Goal: Task Accomplishment & Management: Use online tool/utility

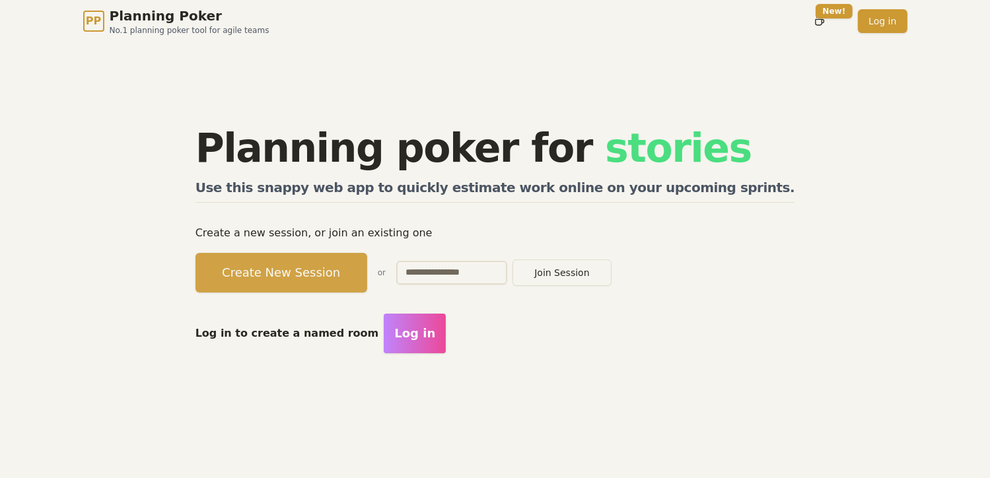
click at [365, 269] on button "Create New Session" at bounding box center [282, 273] width 172 height 40
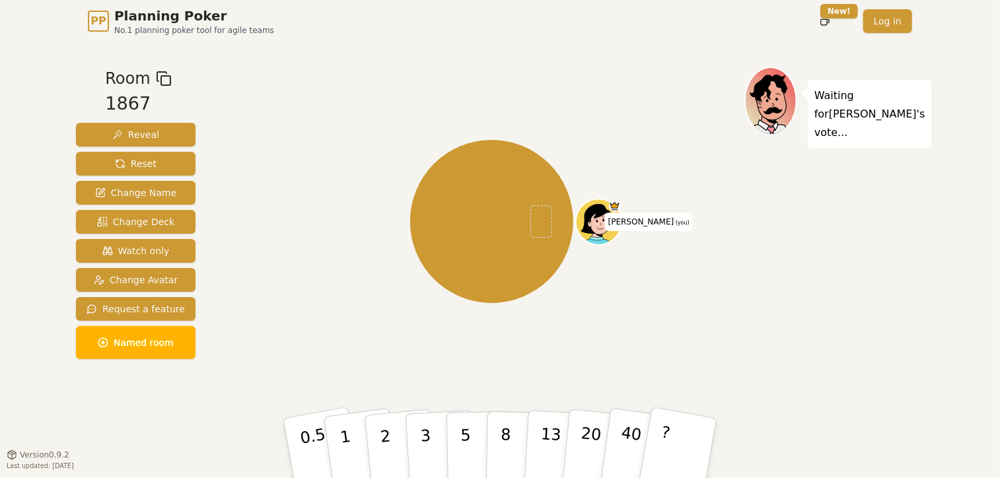
click at [600, 222] on icon at bounding box center [600, 224] width 5 height 4
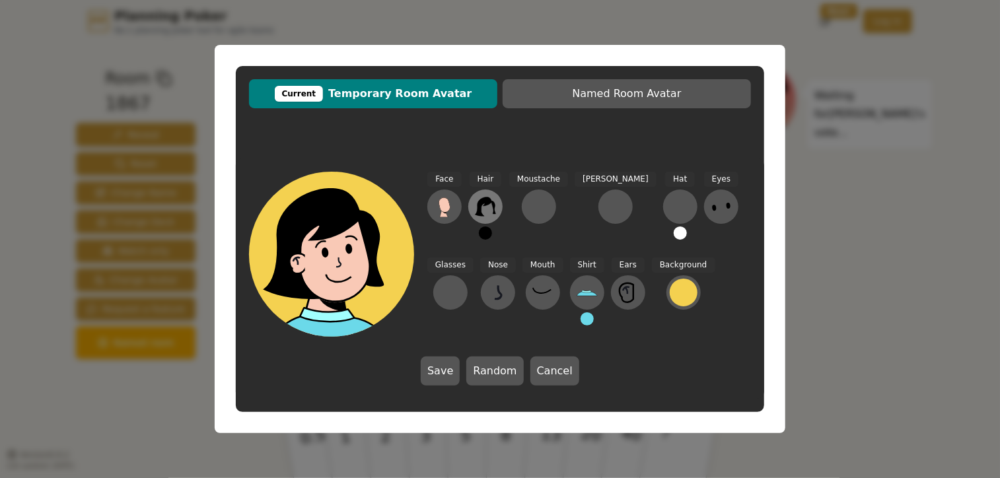
click at [483, 201] on icon at bounding box center [485, 206] width 20 height 19
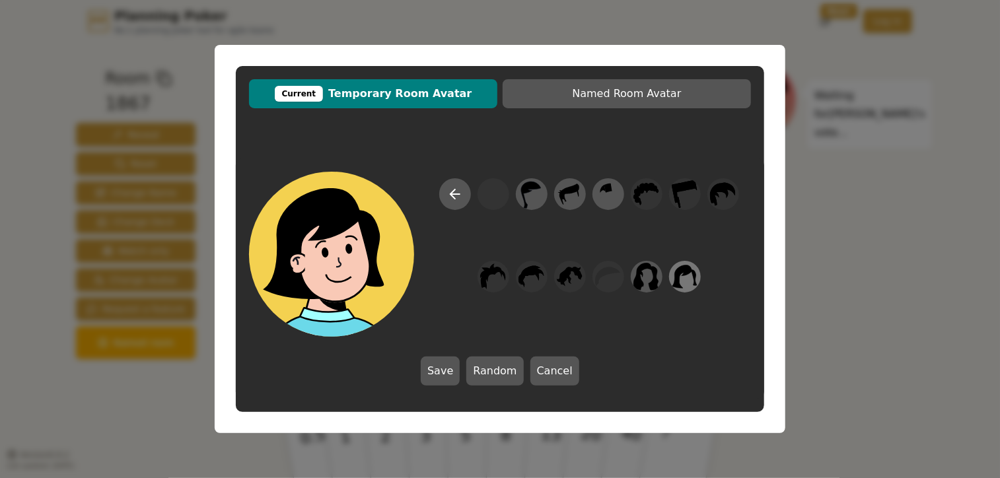
click at [682, 282] on icon at bounding box center [685, 277] width 26 height 30
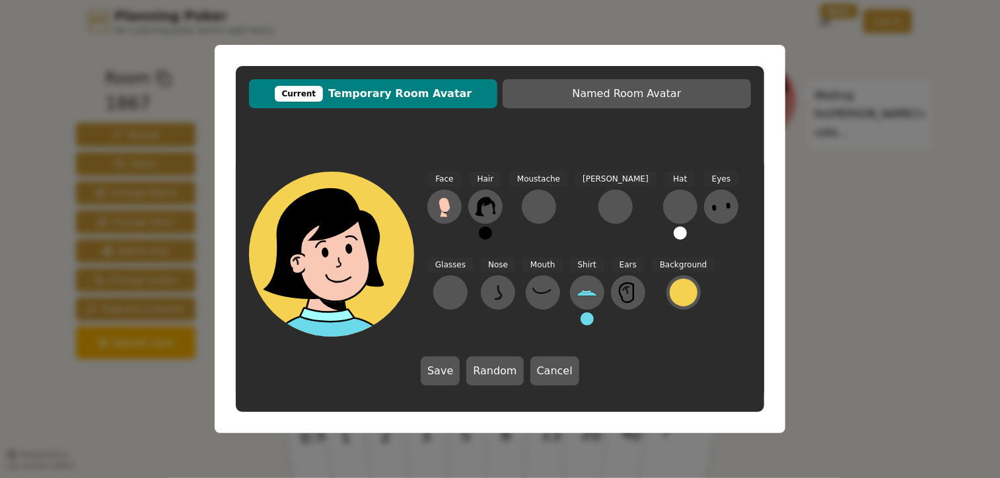
click at [682, 282] on div "Face Hair Moustache [PERSON_NAME] Hat Eyes Glasses Nose Mouth Shirt Ears Backgr…" at bounding box center [589, 254] width 324 height 165
click at [488, 211] on icon at bounding box center [485, 206] width 21 height 21
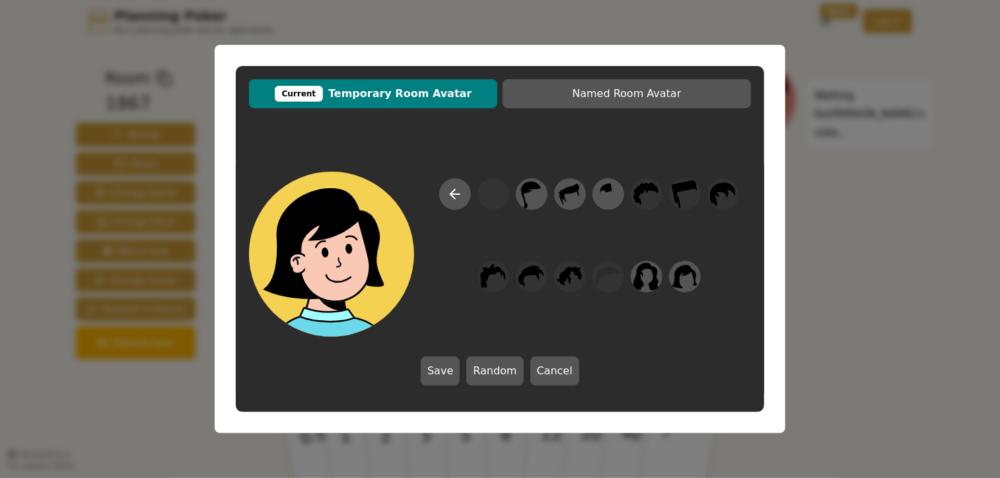
click at [488, 211] on div at bounding box center [589, 257] width 324 height 159
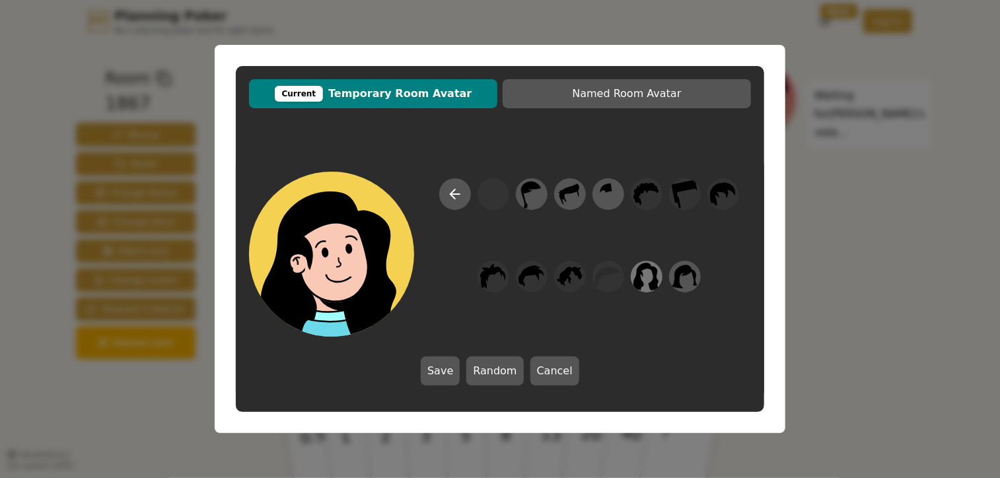
click at [654, 277] on icon at bounding box center [646, 277] width 26 height 30
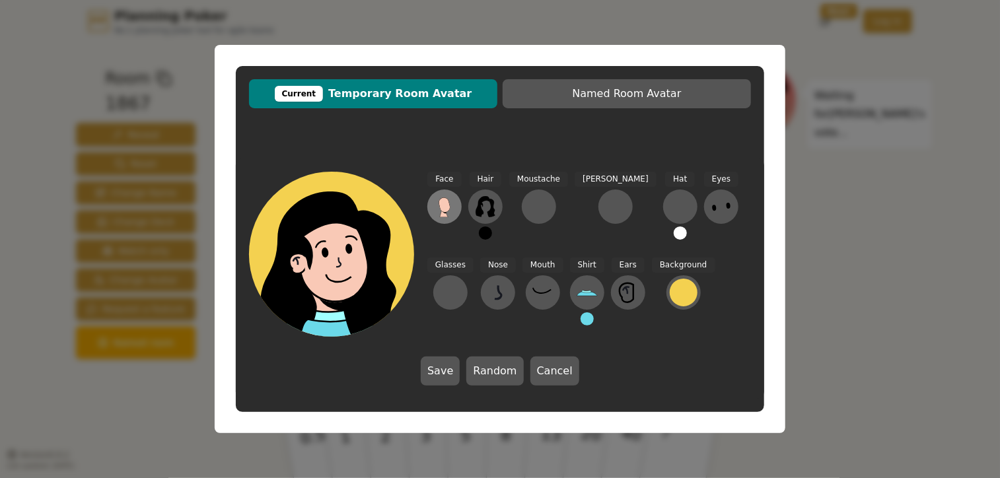
click at [441, 209] on icon at bounding box center [444, 204] width 11 height 15
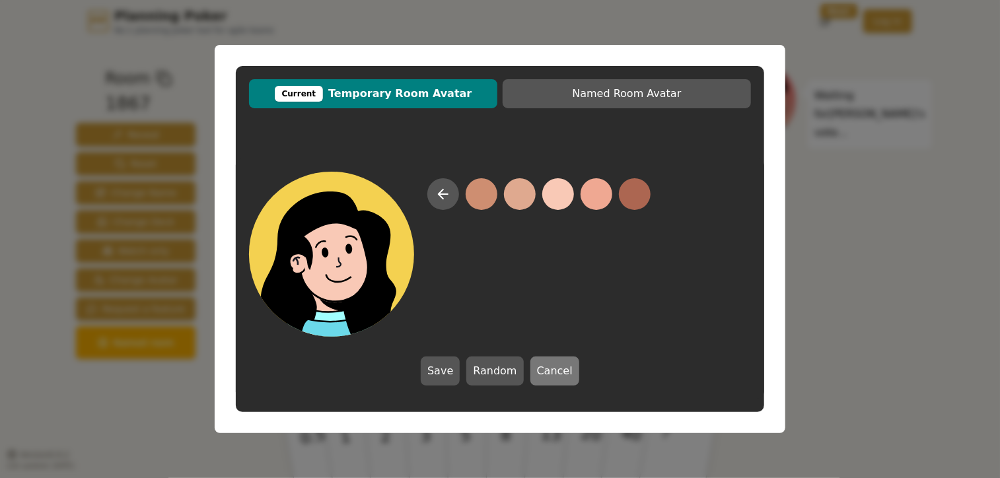
click at [547, 369] on button "Cancel" at bounding box center [554, 371] width 49 height 29
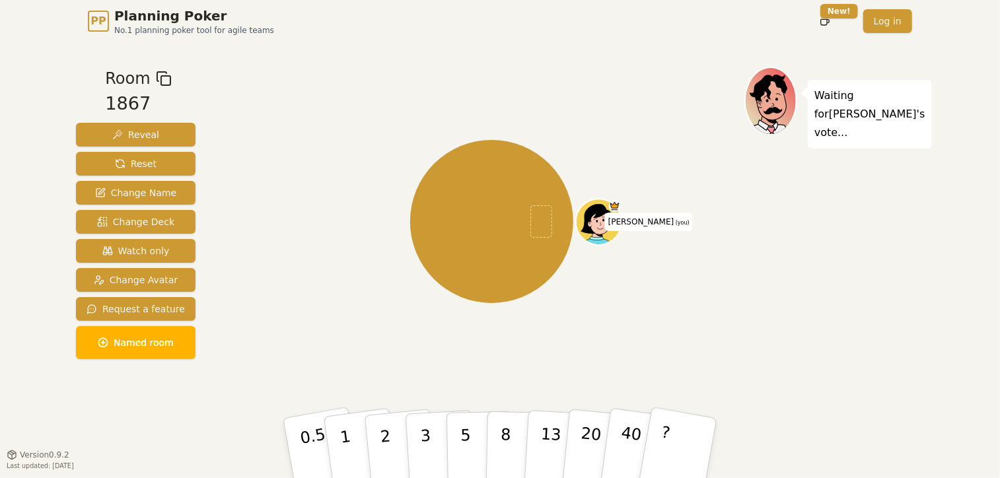
click at [610, 219] on icon at bounding box center [599, 220] width 44 height 5
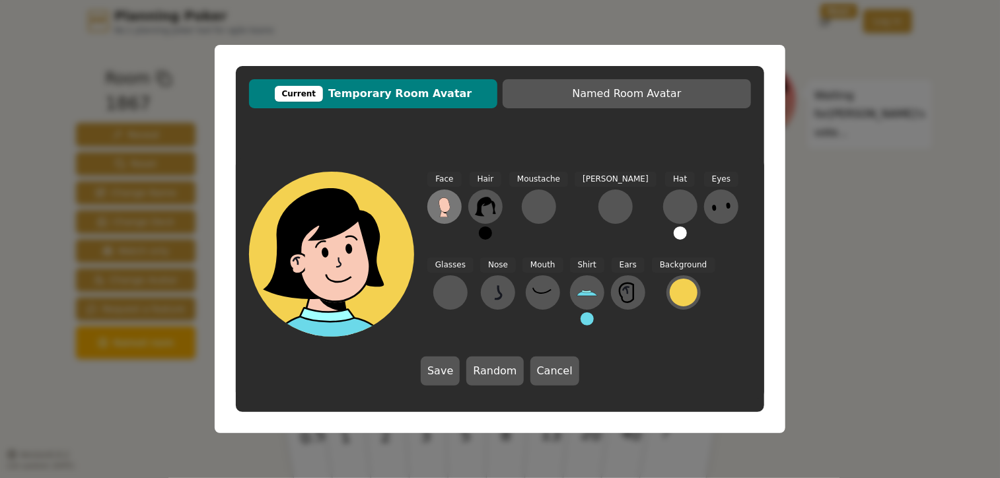
click at [449, 206] on icon at bounding box center [444, 204] width 11 height 15
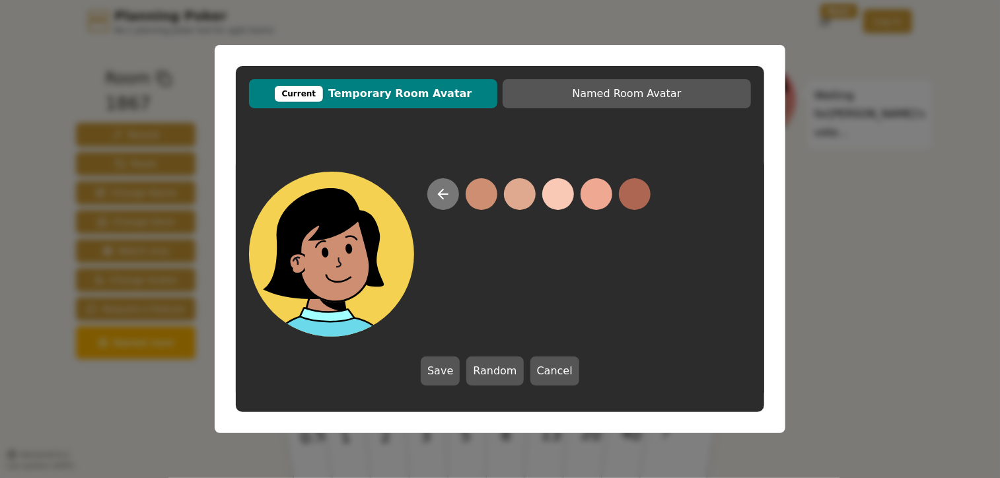
click at [441, 199] on icon at bounding box center [443, 194] width 16 height 16
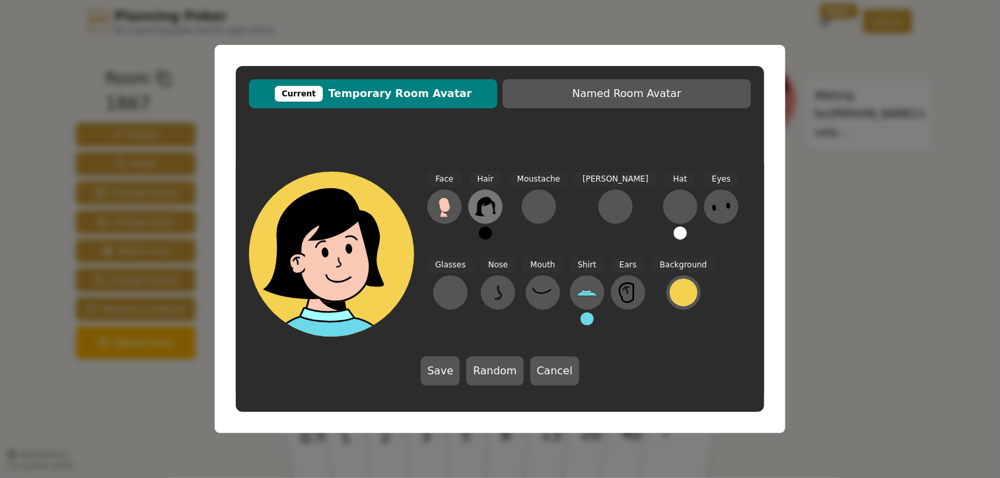
click at [485, 219] on button at bounding box center [485, 207] width 34 height 34
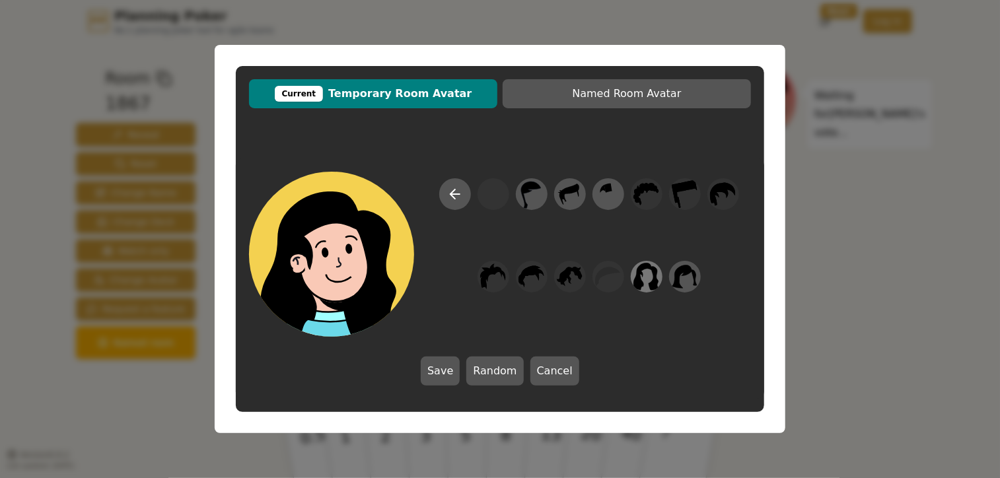
click at [646, 282] on icon at bounding box center [646, 277] width 26 height 30
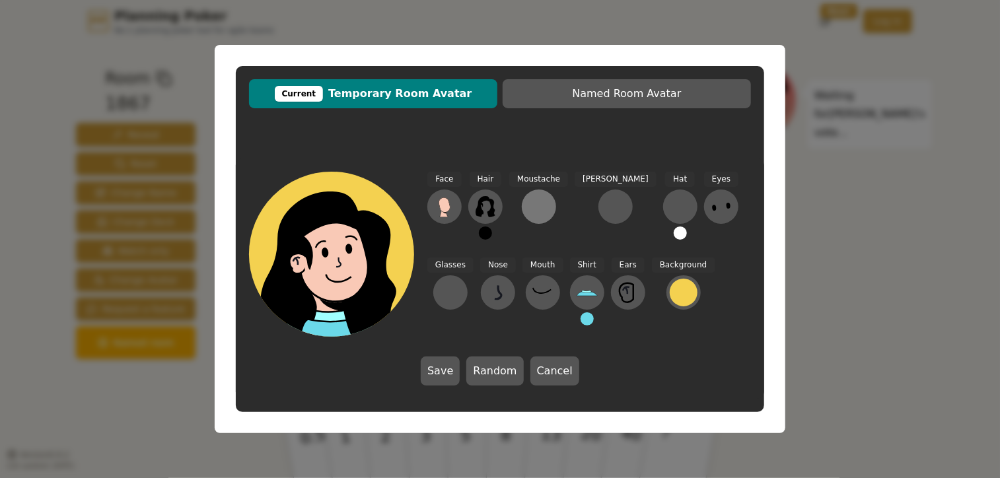
click at [537, 205] on div at bounding box center [538, 206] width 21 height 21
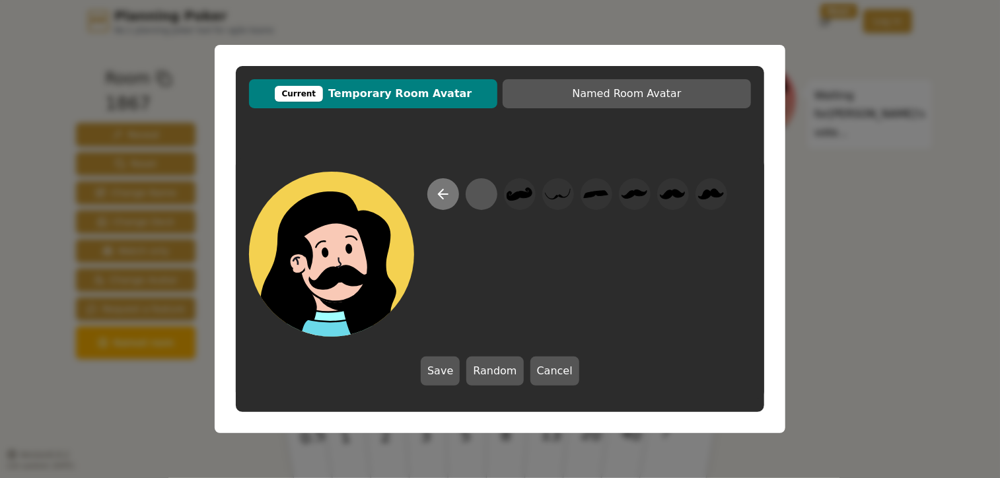
click at [438, 203] on button at bounding box center [443, 194] width 32 height 32
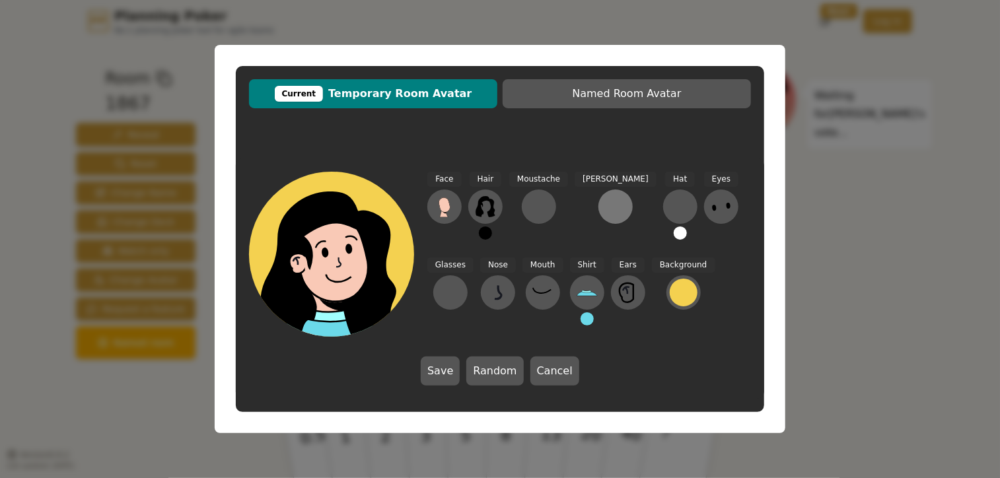
click at [605, 208] on div at bounding box center [615, 206] width 21 height 21
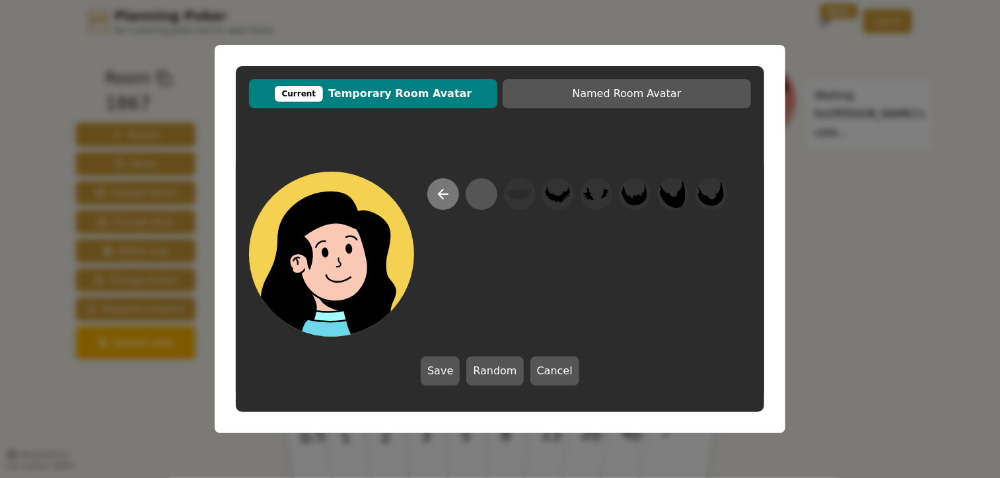
click at [443, 196] on icon at bounding box center [443, 194] width 16 height 16
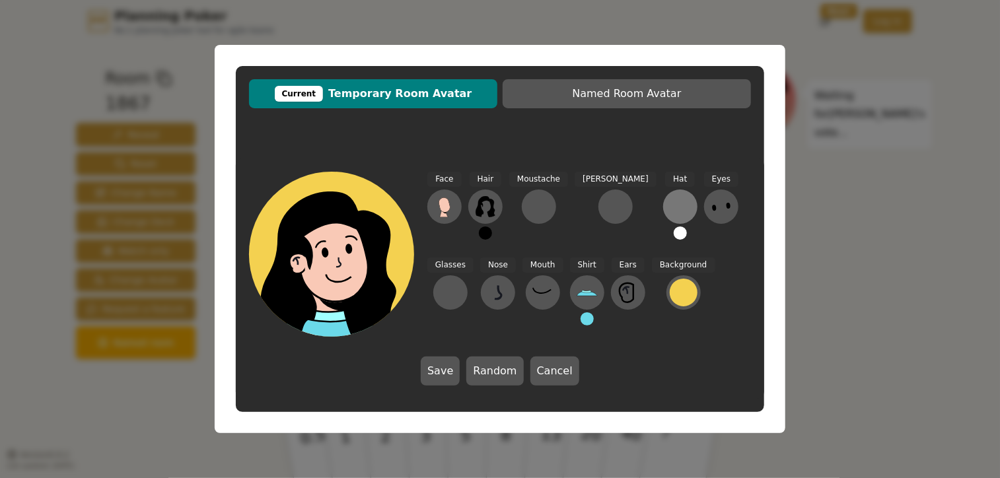
click at [670, 213] on div at bounding box center [680, 206] width 21 height 21
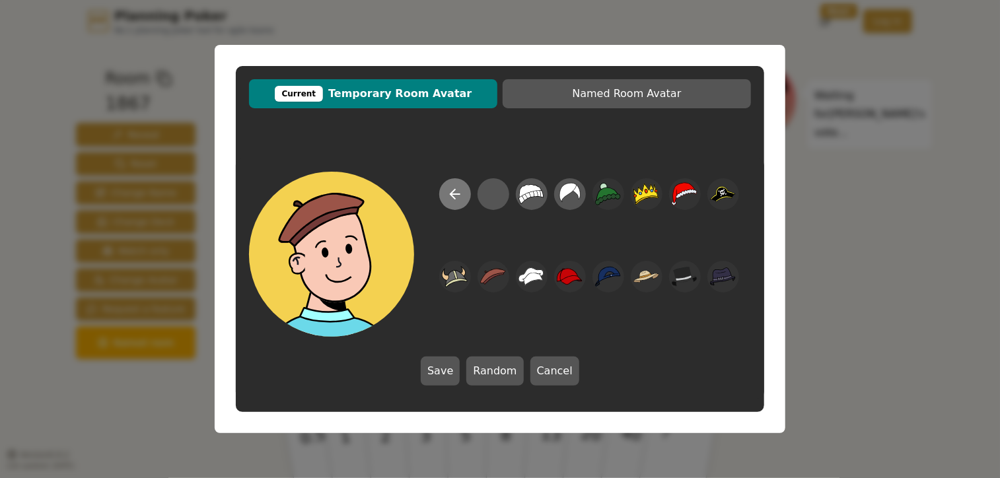
click at [450, 191] on icon at bounding box center [455, 194] width 16 height 16
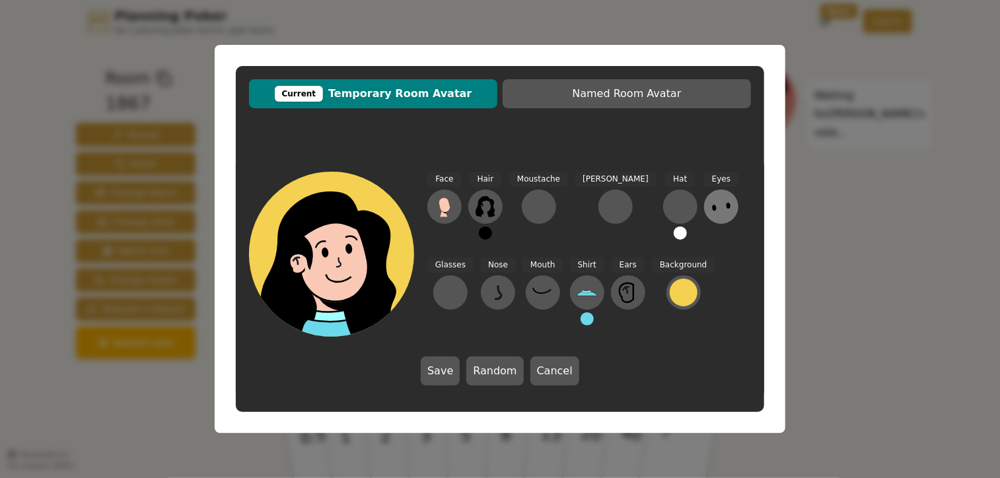
click at [711, 207] on icon at bounding box center [721, 206] width 21 height 21
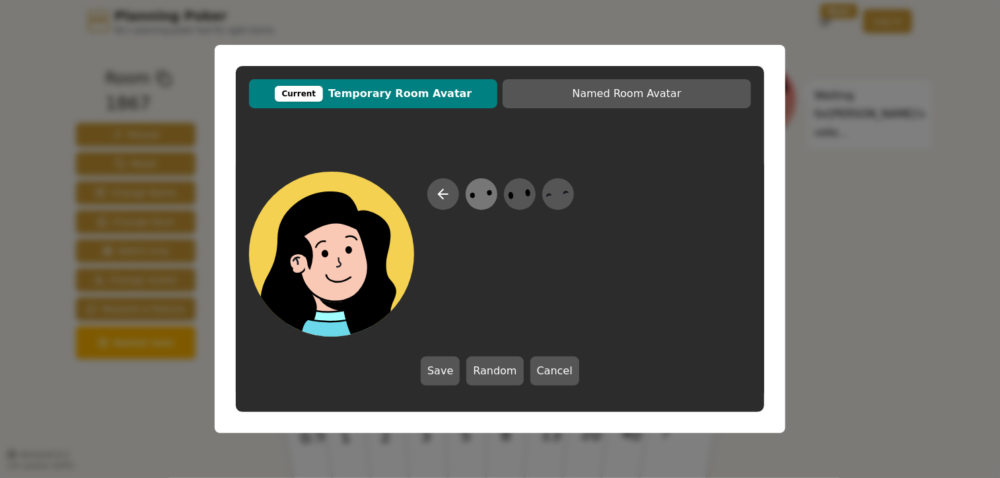
click at [480, 196] on icon at bounding box center [481, 195] width 26 height 30
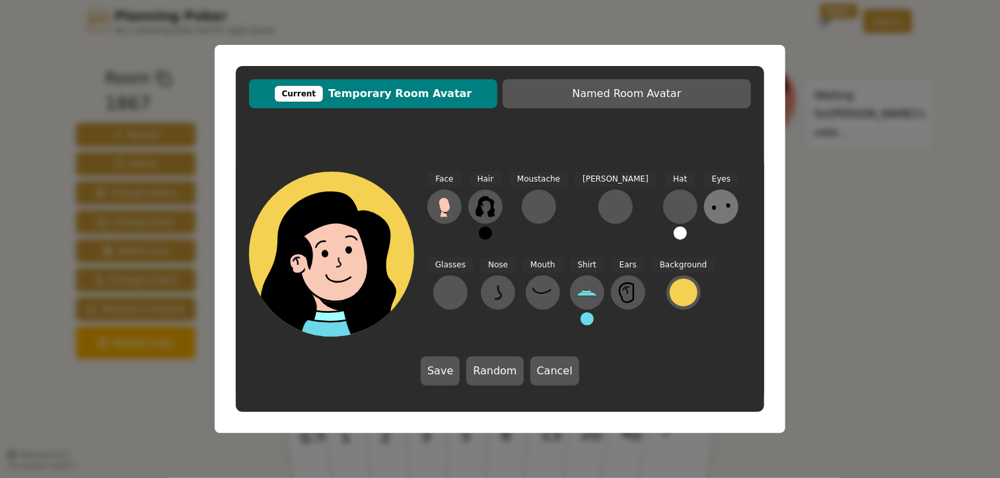
click at [711, 213] on icon at bounding box center [721, 206] width 21 height 21
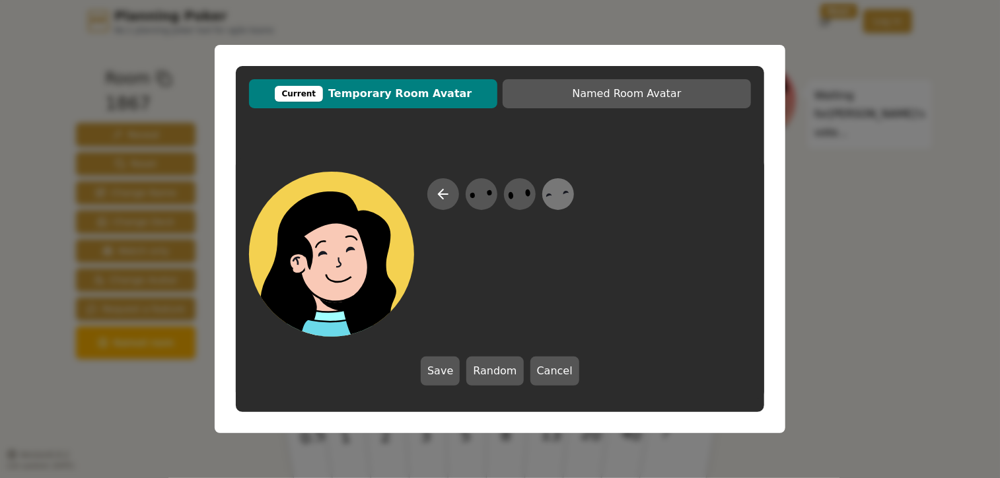
click at [557, 195] on icon at bounding box center [558, 195] width 26 height 30
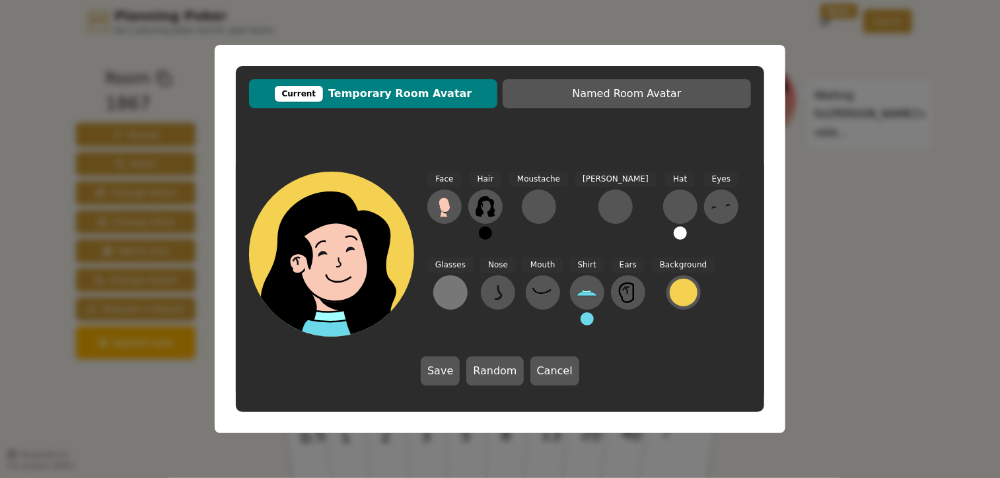
click at [461, 282] on div at bounding box center [450, 292] width 21 height 21
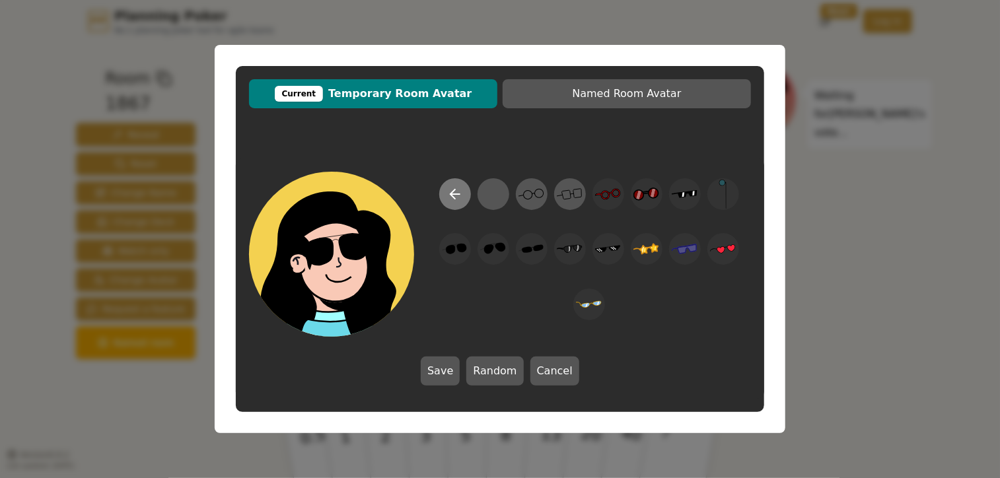
click at [456, 198] on icon at bounding box center [455, 194] width 16 height 16
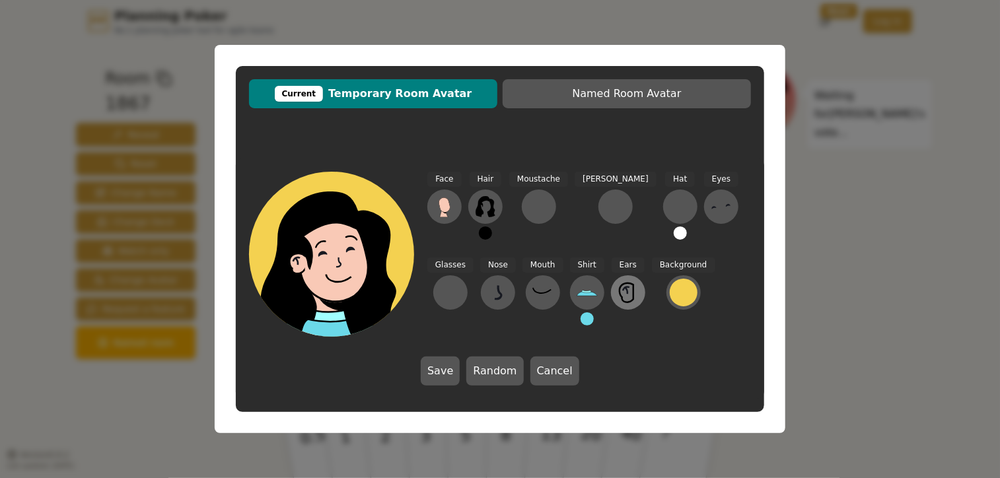
click at [618, 285] on icon at bounding box center [628, 292] width 21 height 21
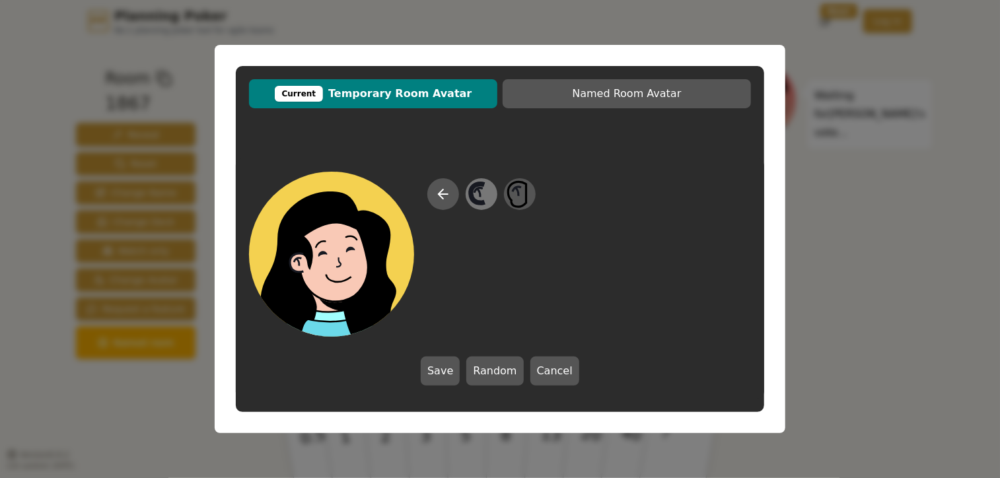
click at [478, 199] on icon at bounding box center [481, 195] width 26 height 30
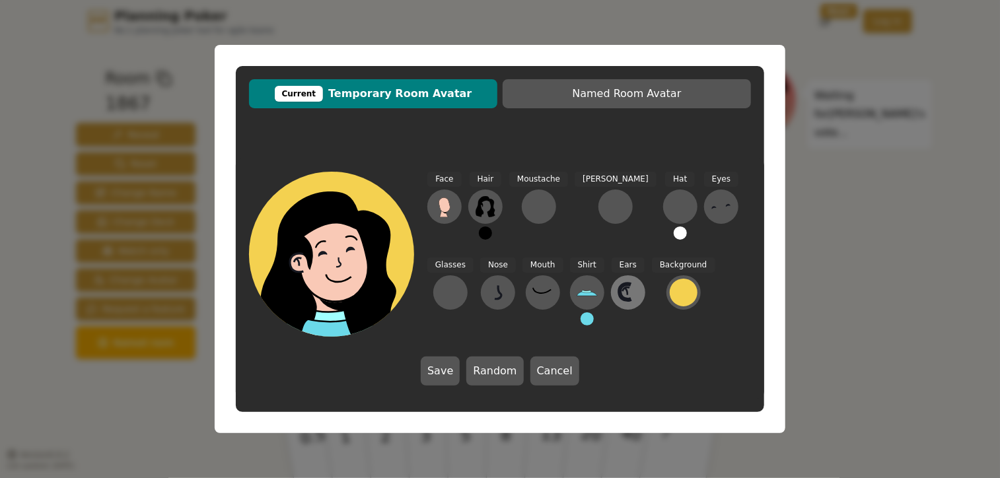
click at [618, 282] on icon at bounding box center [628, 292] width 21 height 21
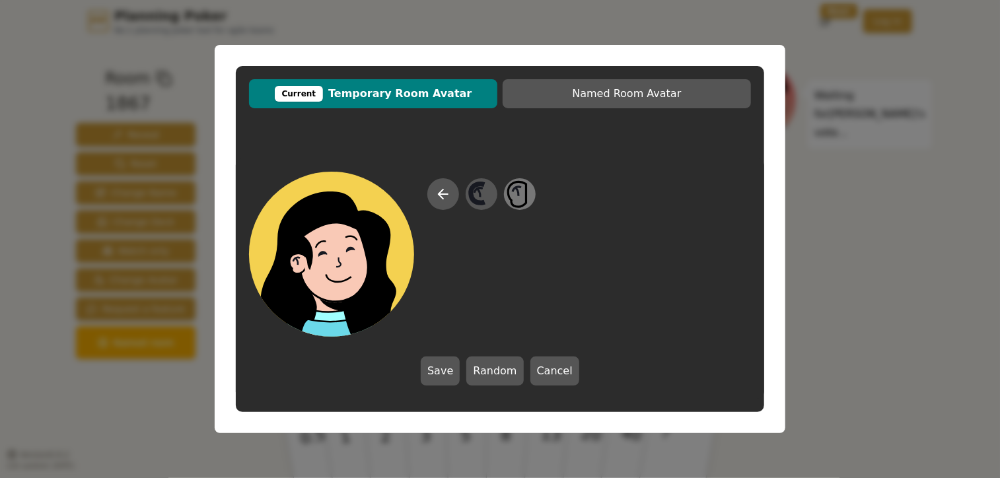
click at [515, 190] on icon at bounding box center [520, 195] width 26 height 30
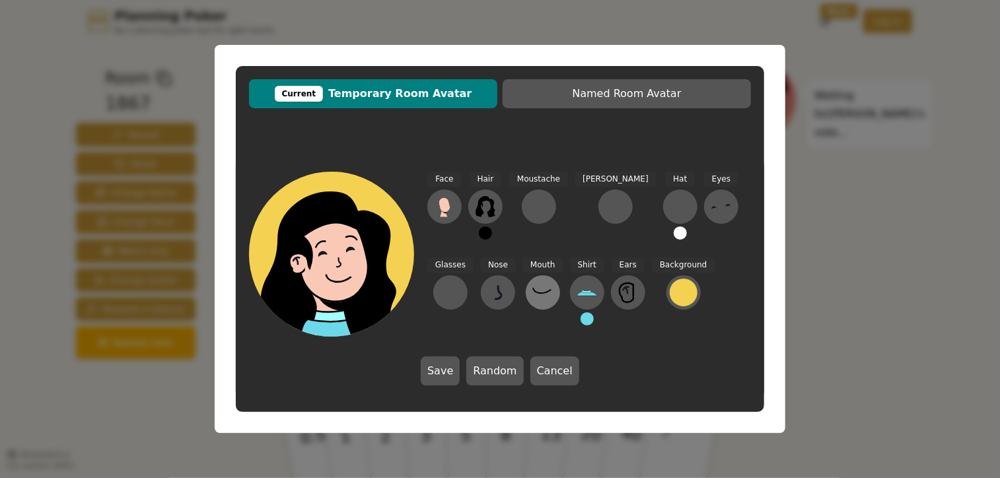
click at [532, 291] on icon at bounding box center [542, 292] width 21 height 21
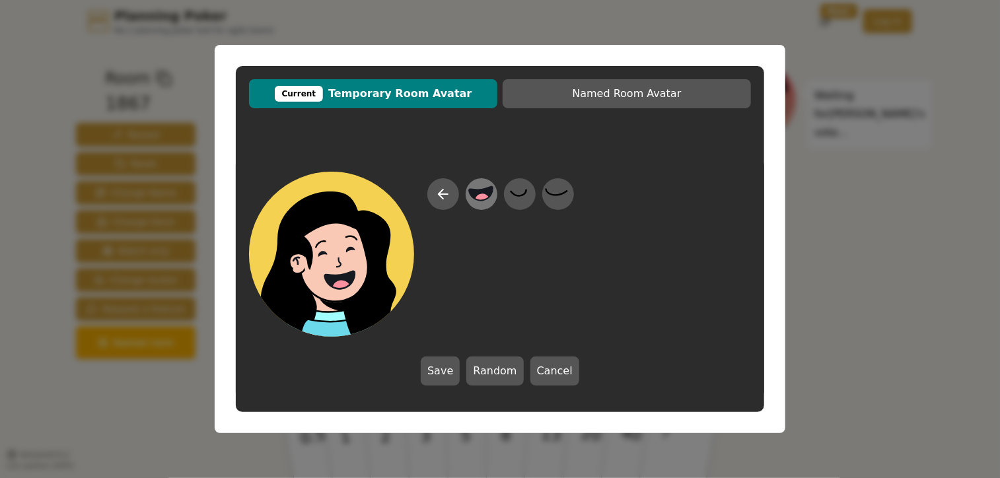
click at [476, 202] on circle at bounding box center [482, 201] width 17 height 17
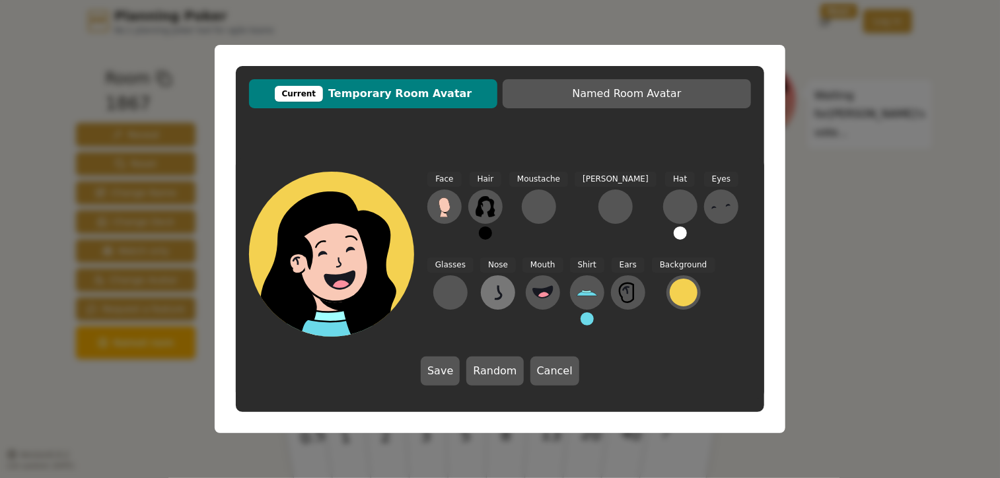
click at [487, 295] on icon at bounding box center [497, 292] width 21 height 21
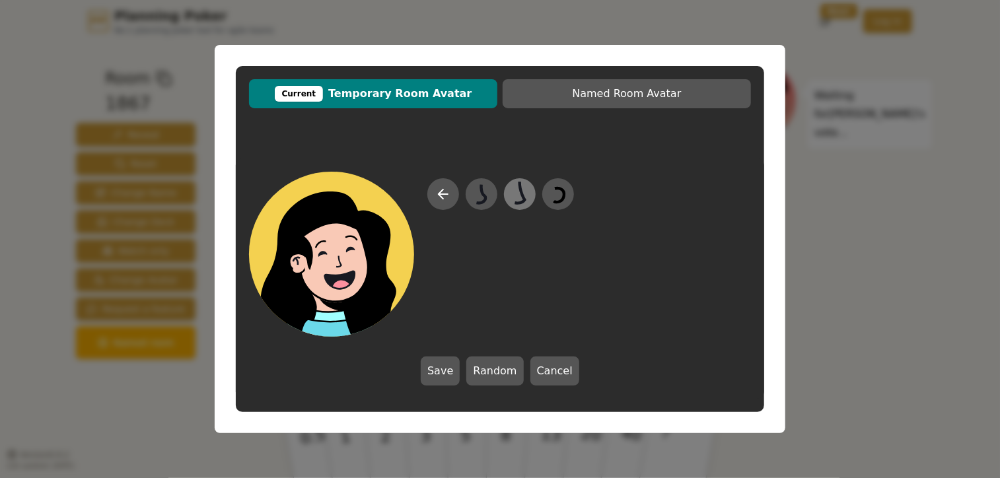
click at [519, 197] on icon at bounding box center [520, 195] width 26 height 30
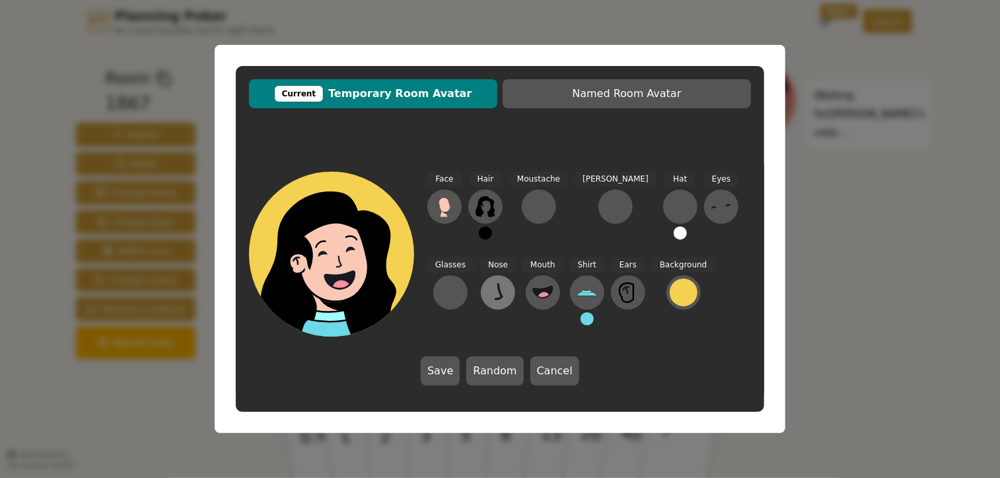
click at [487, 291] on icon at bounding box center [497, 292] width 21 height 21
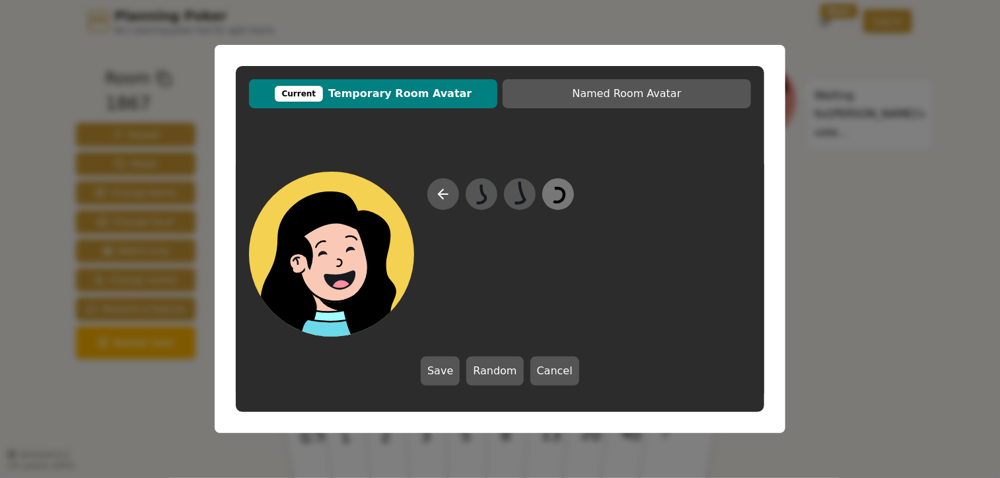
click at [554, 191] on icon at bounding box center [558, 195] width 26 height 30
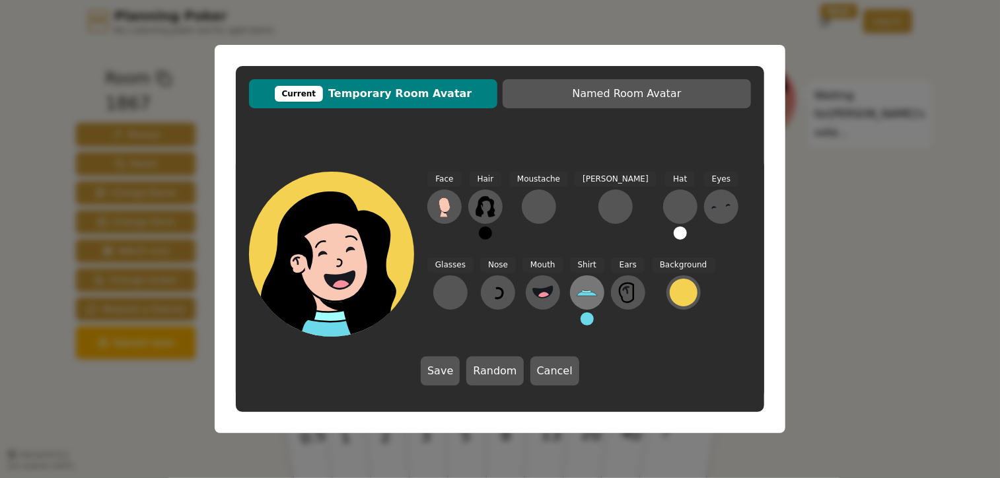
click at [577, 299] on icon at bounding box center [587, 292] width 21 height 21
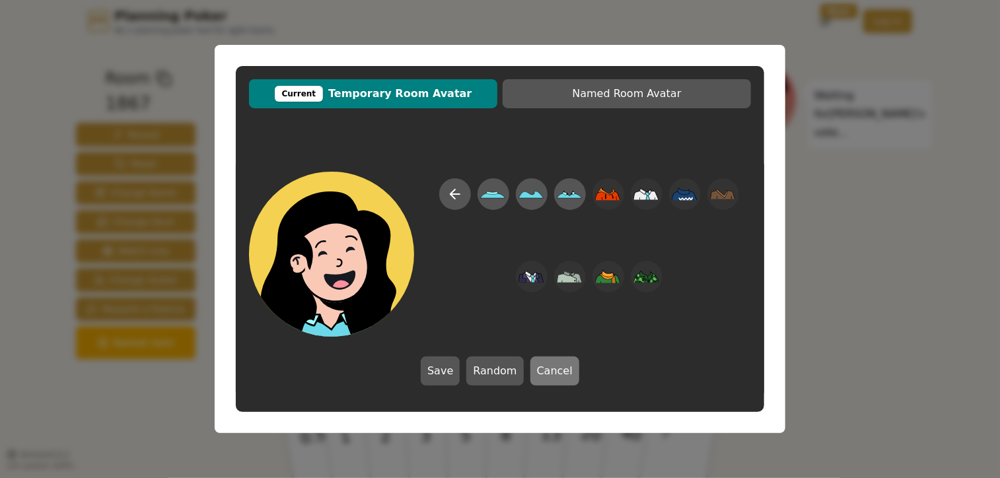
click at [540, 375] on button "Cancel" at bounding box center [554, 371] width 49 height 29
